Goal: Book appointment/travel/reservation

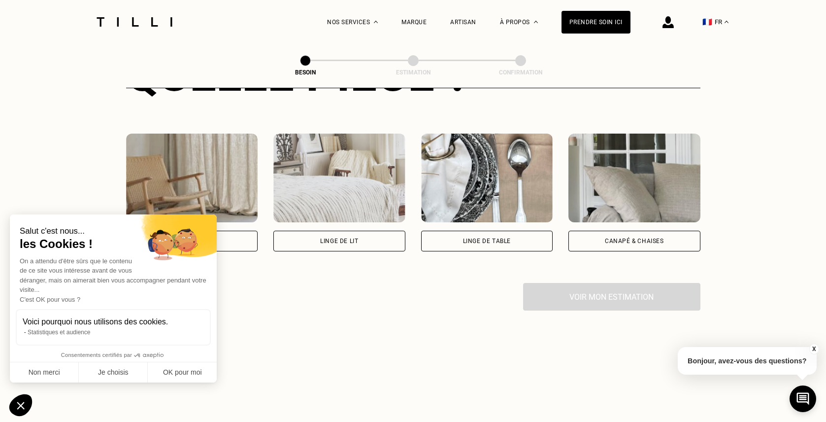
scroll to position [438, 0]
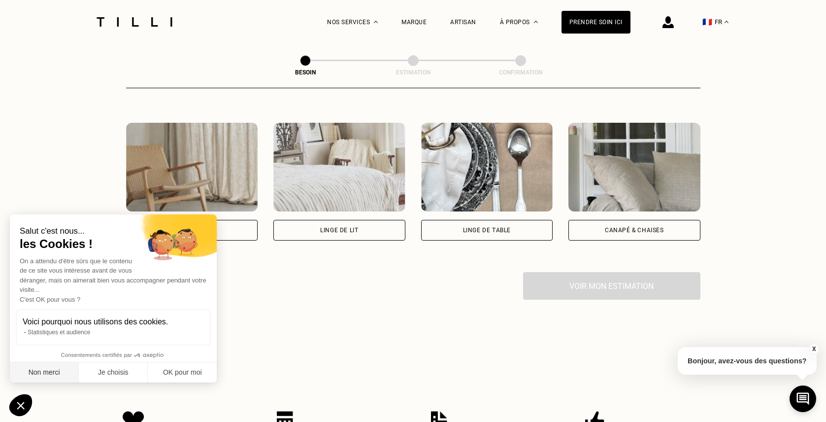
click at [46, 372] on button "Non merci" at bounding box center [44, 372] width 69 height 21
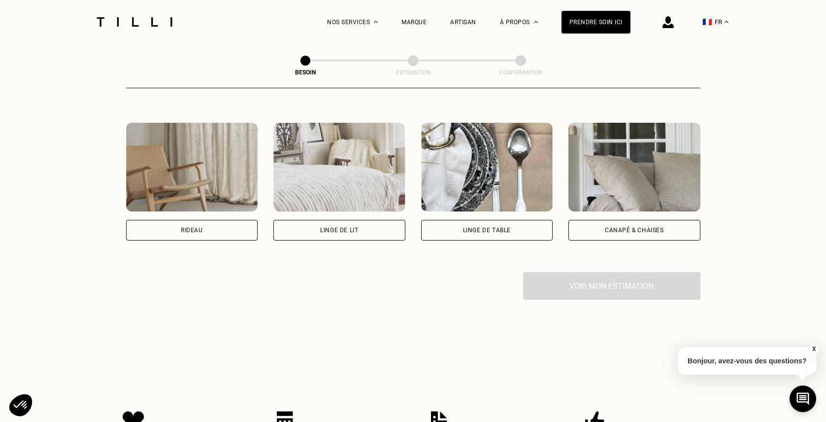
click at [173, 220] on div "Rideau" at bounding box center [192, 230] width 132 height 21
select select "FR"
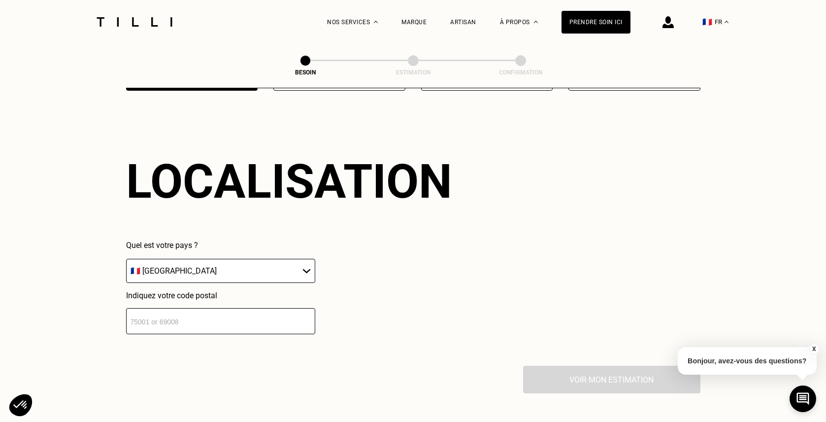
scroll to position [609, 0]
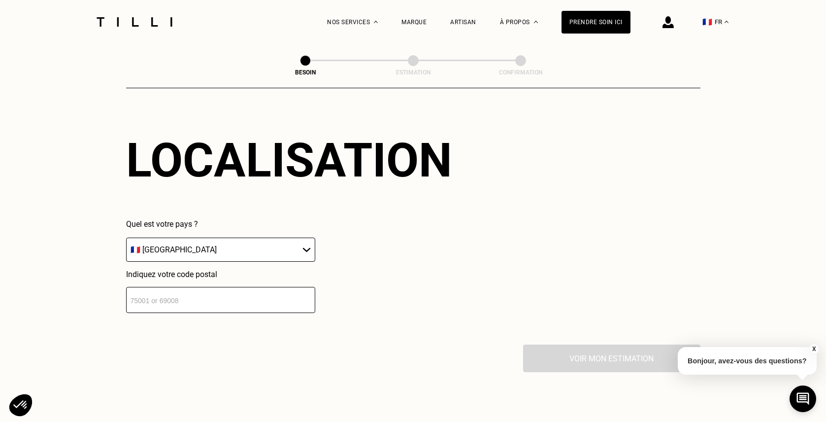
click at [271, 287] on input "number" at bounding box center [220, 300] width 189 height 26
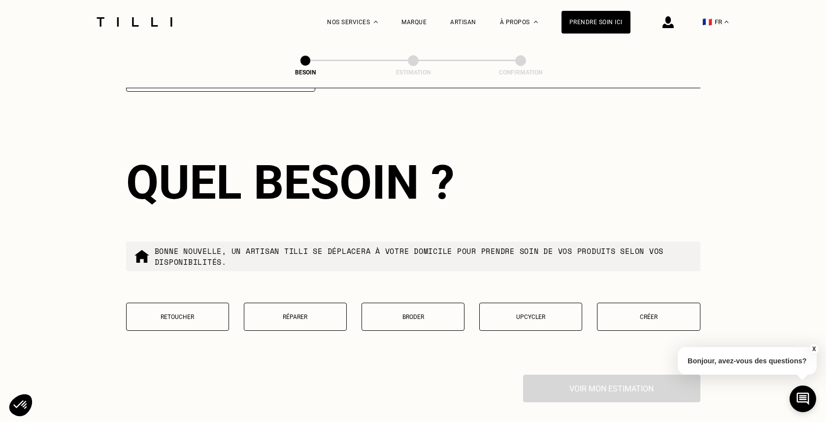
scroll to position [831, 0]
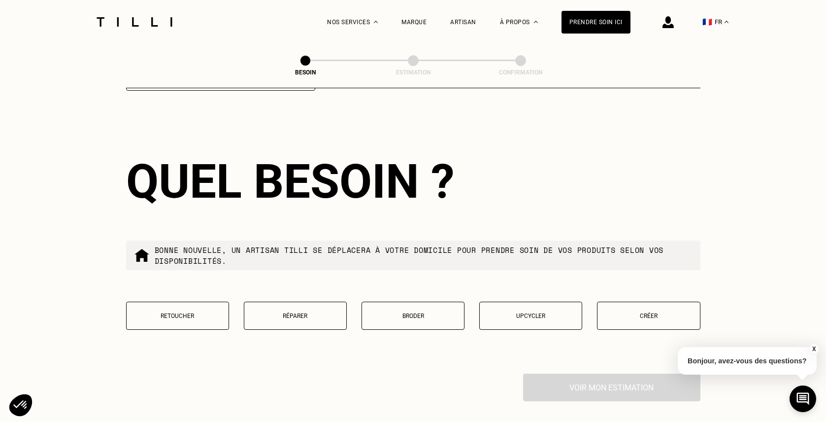
type input "75002"
click at [192, 312] on p "Retoucher" at bounding box center [177, 315] width 92 height 7
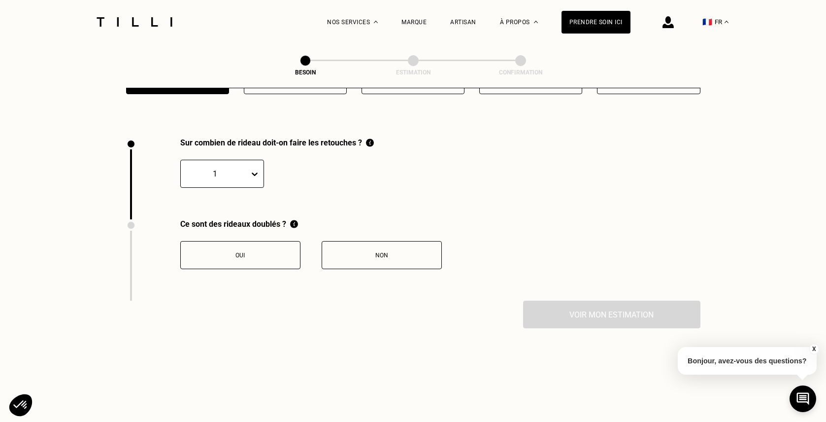
scroll to position [1083, 0]
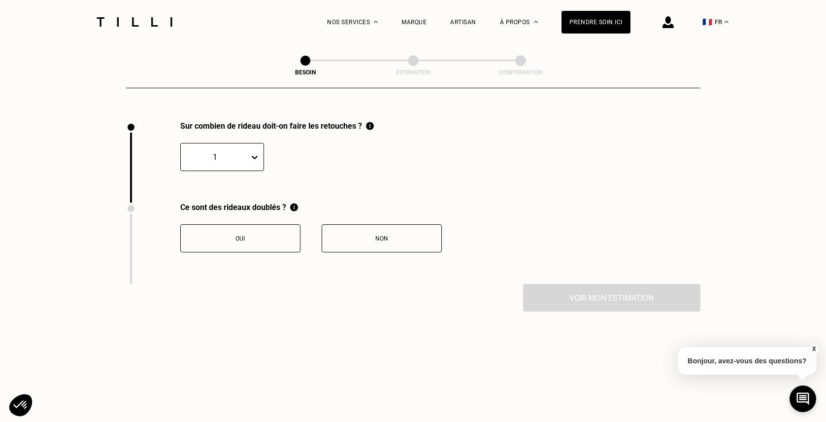
click at [296, 226] on button "Oui" at bounding box center [240, 238] width 120 height 28
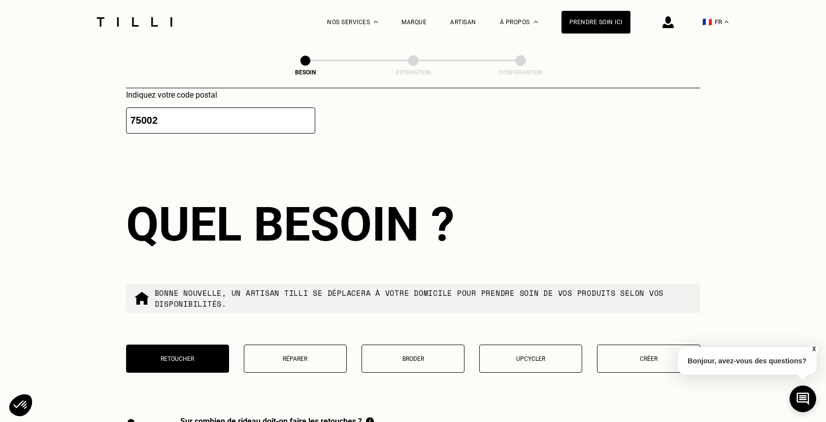
scroll to position [788, 0]
click at [552, 356] on p "Upcycler" at bounding box center [531, 359] width 92 height 7
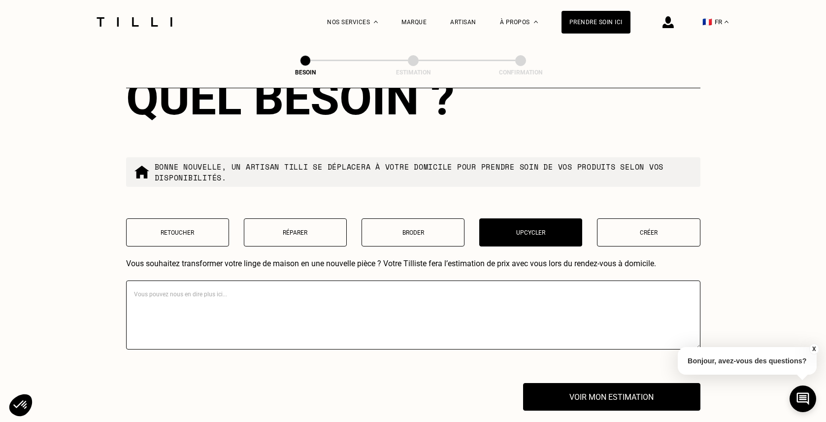
scroll to position [926, 0]
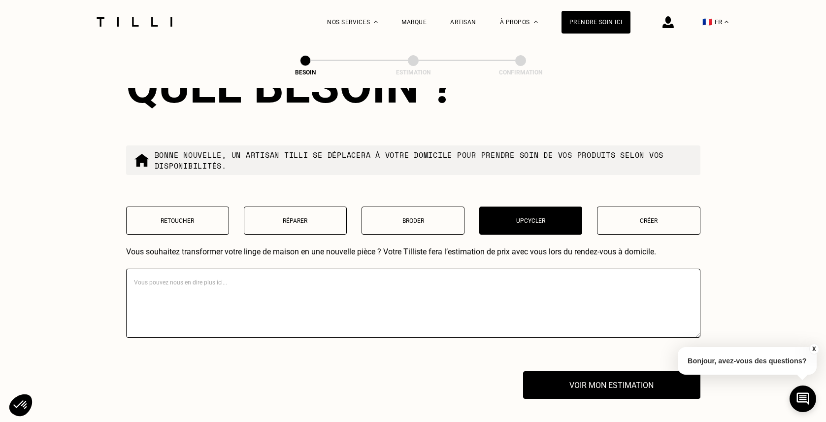
click at [636, 217] on p "Créer" at bounding box center [648, 220] width 92 height 7
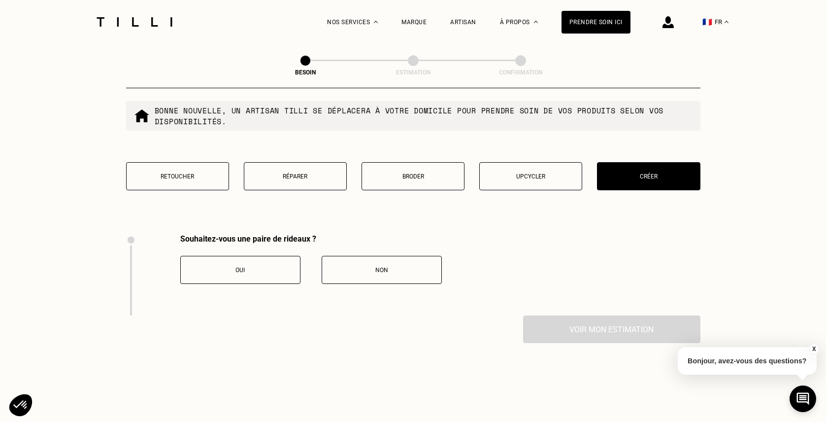
scroll to position [910, 0]
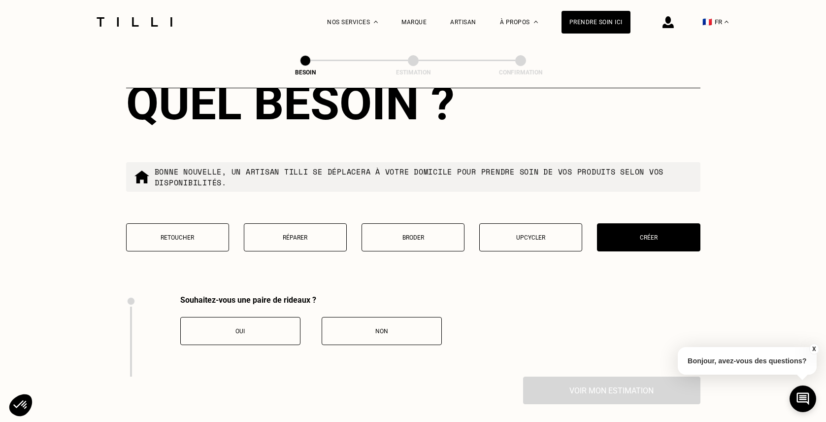
click at [540, 234] on p "Upcycler" at bounding box center [531, 237] width 92 height 7
